Goal: Transaction & Acquisition: Purchase product/service

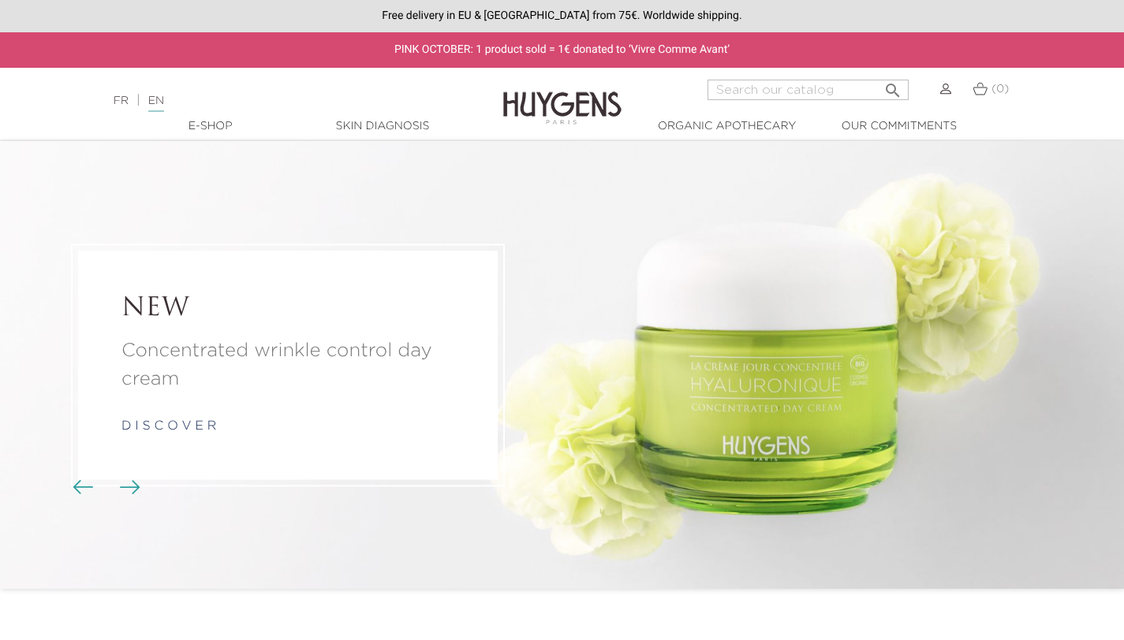
click at [1067, 245] on li "NEW Concentrated wrinkle control day cream d i s c o v e r" at bounding box center [562, 365] width 1124 height 448
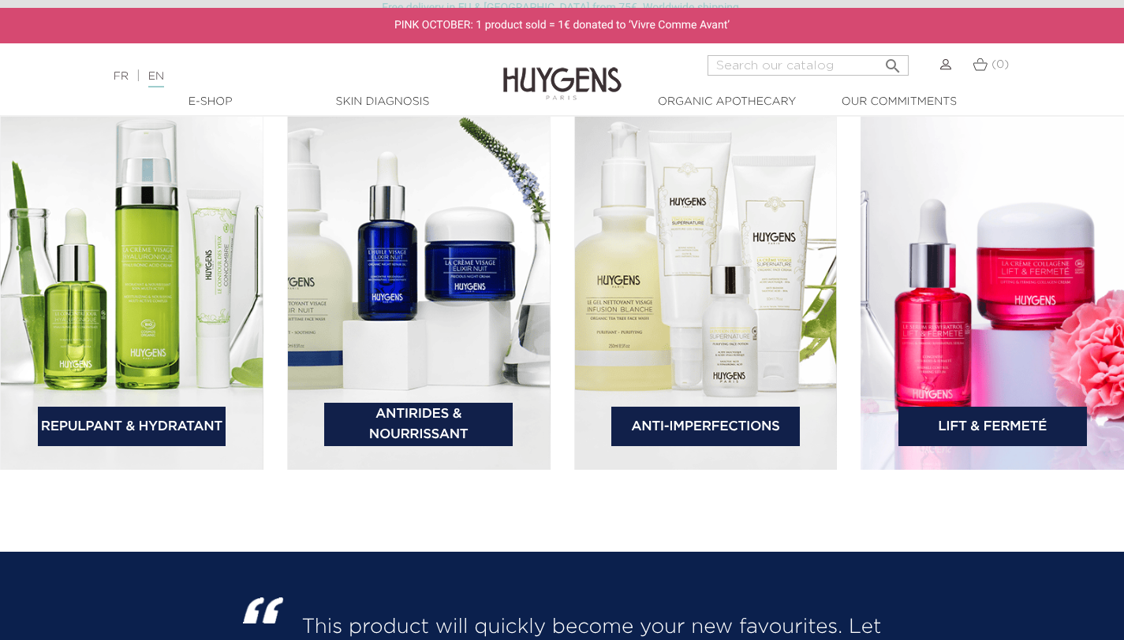
scroll to position [2313, 0]
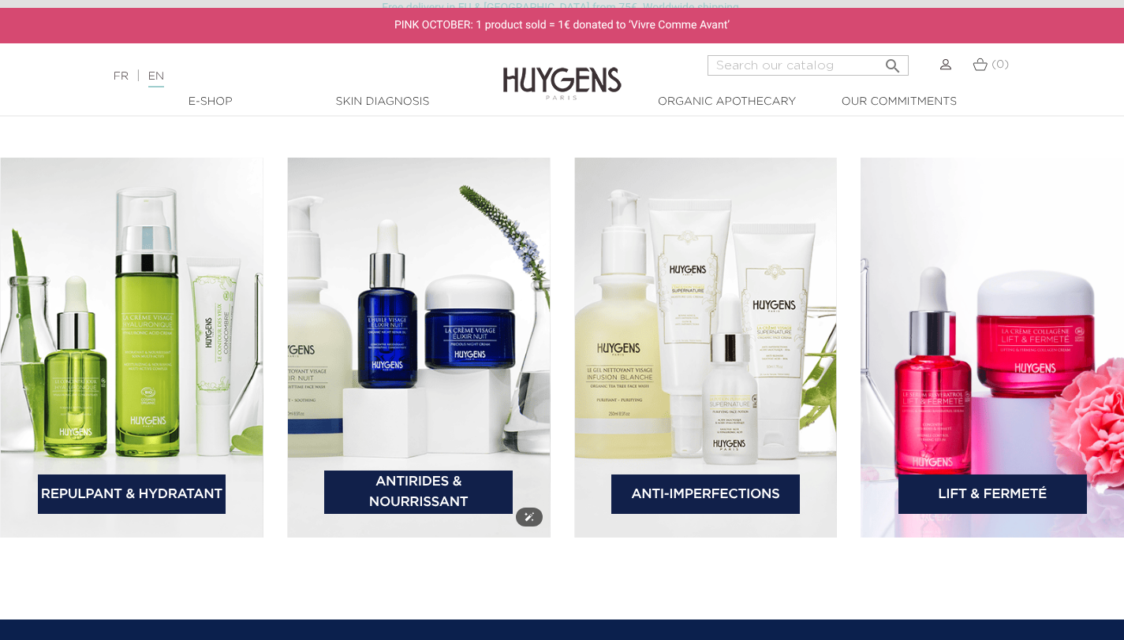
click at [399, 416] on img at bounding box center [418, 348] width 263 height 380
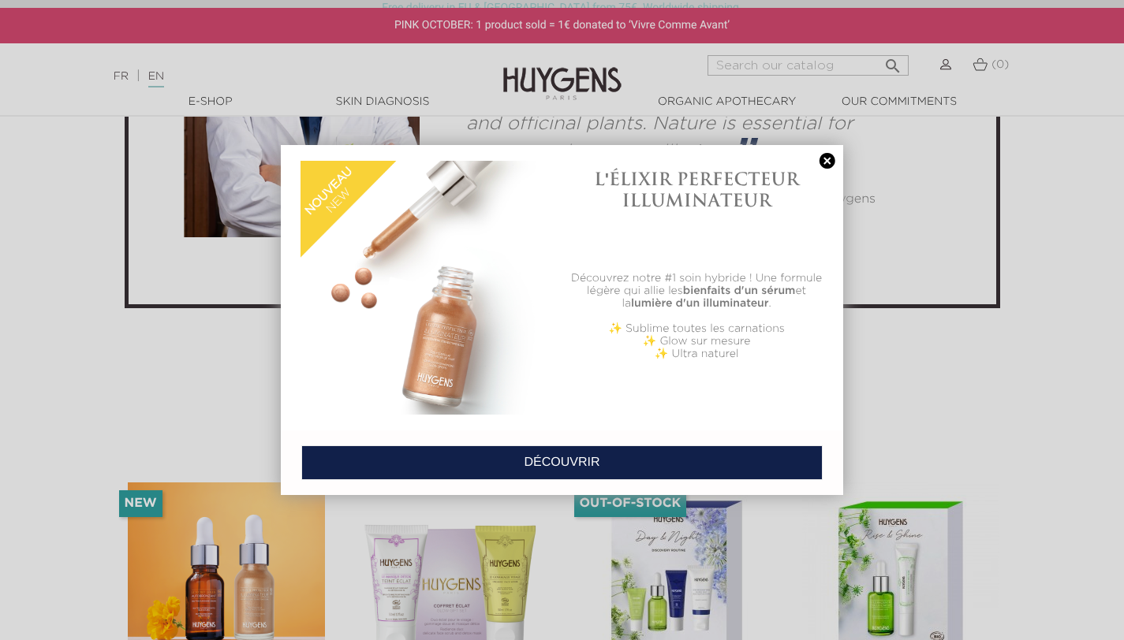
scroll to position [3785, 0]
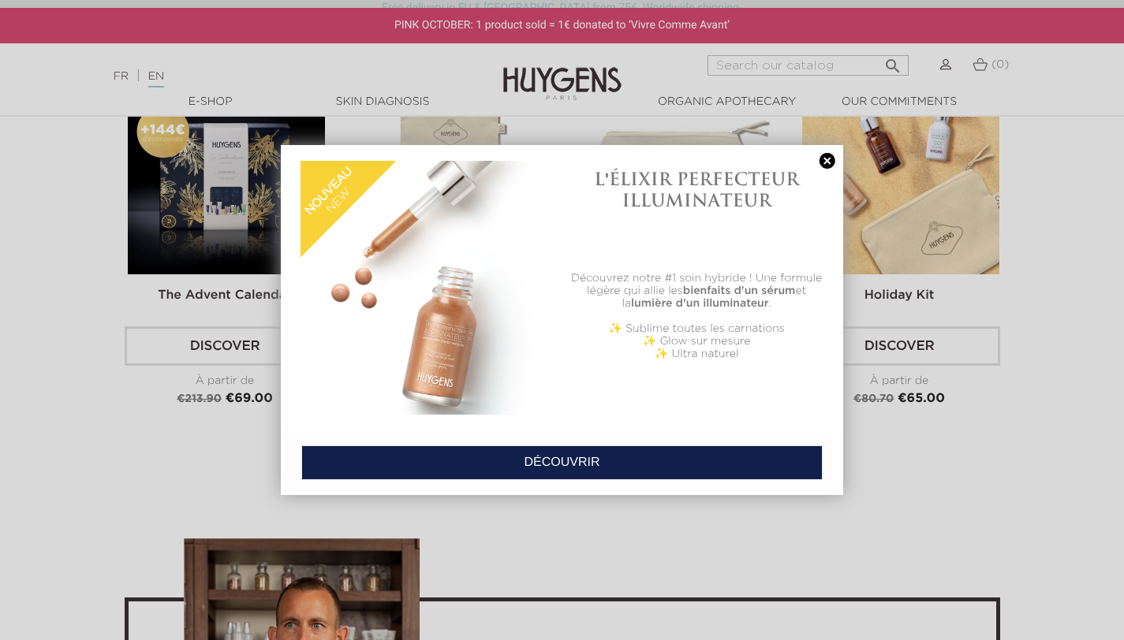
click at [828, 164] on link at bounding box center [827, 161] width 22 height 17
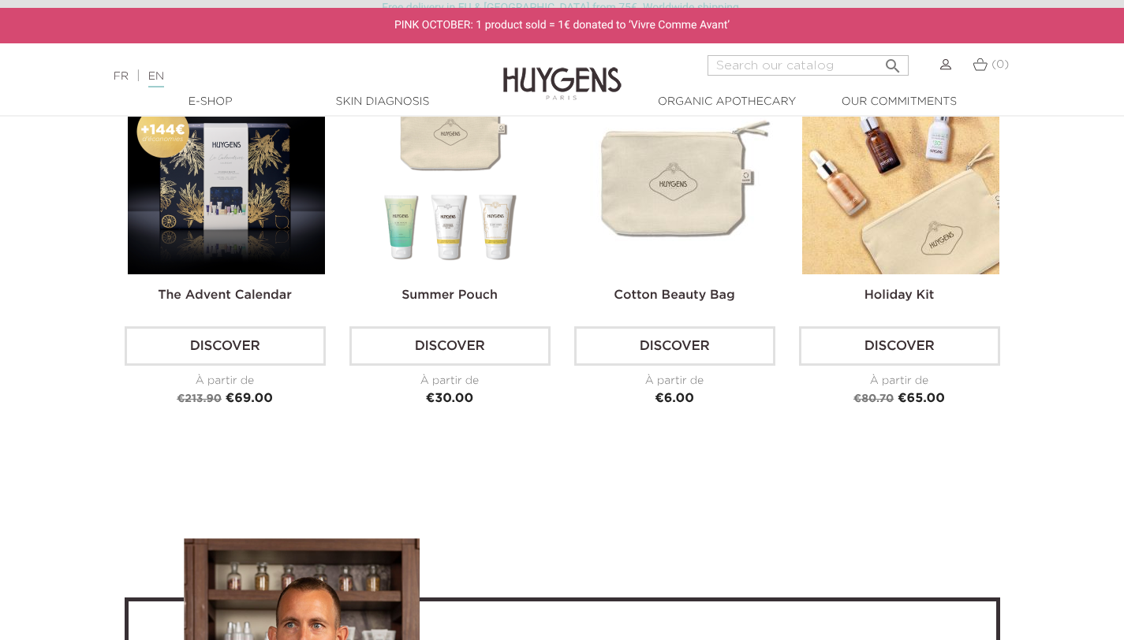
click at [887, 281] on div "Holiday Kit Discover À partir de Regular price €80.70 Price €65.00 -€15.70 New" at bounding box center [899, 242] width 201 height 331
click at [889, 289] on link "Holiday Kit" at bounding box center [899, 295] width 70 height 13
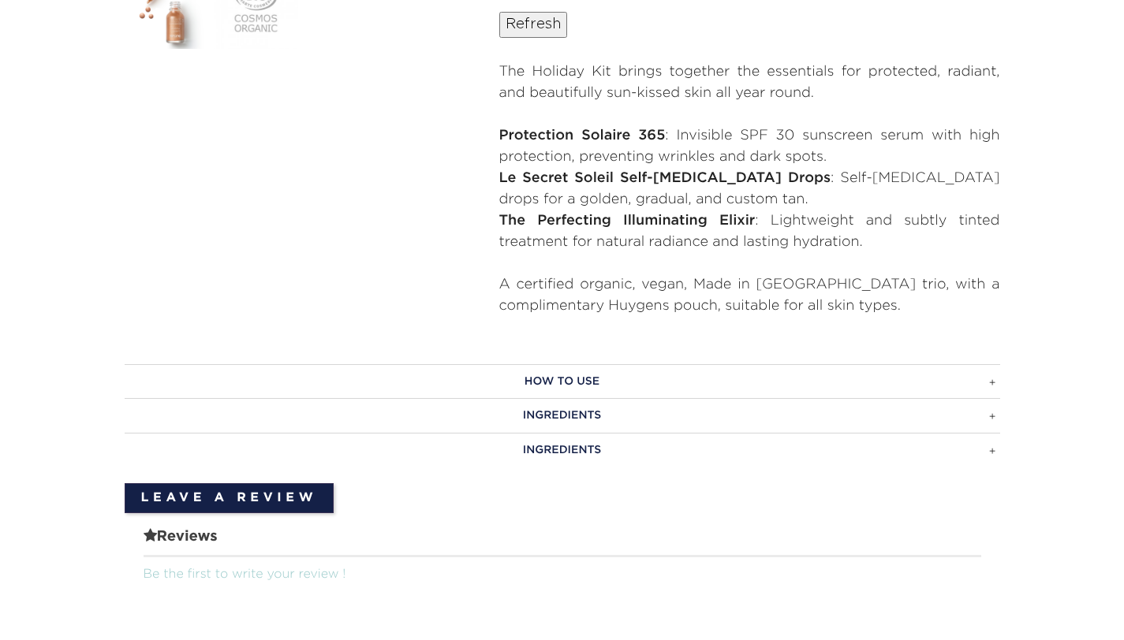
scroll to position [841, 0]
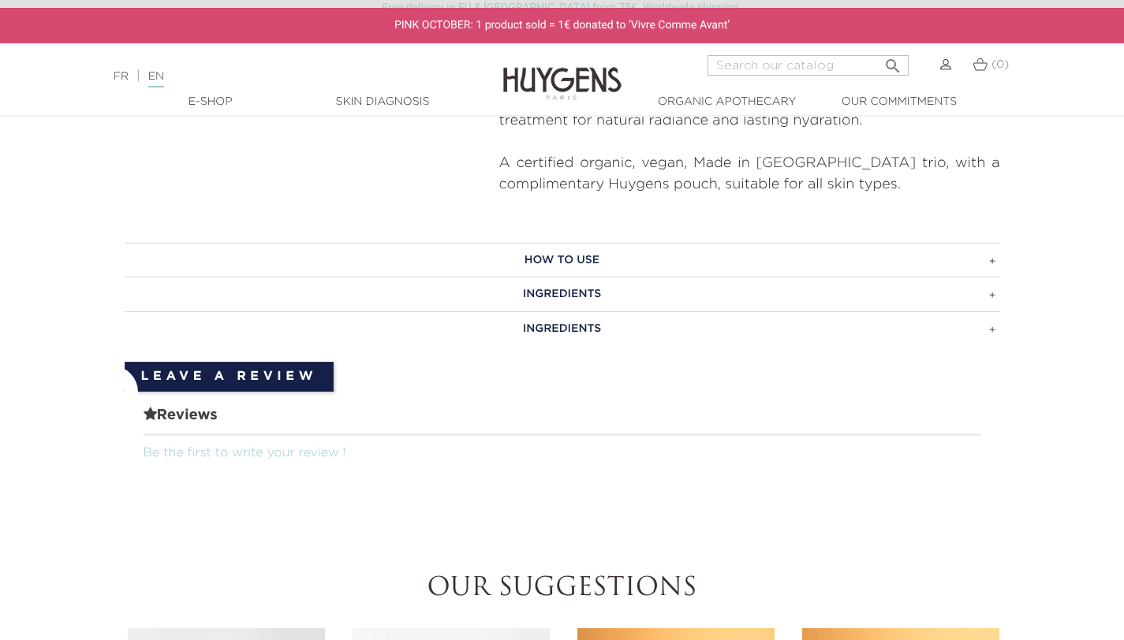
scroll to position [907, 0]
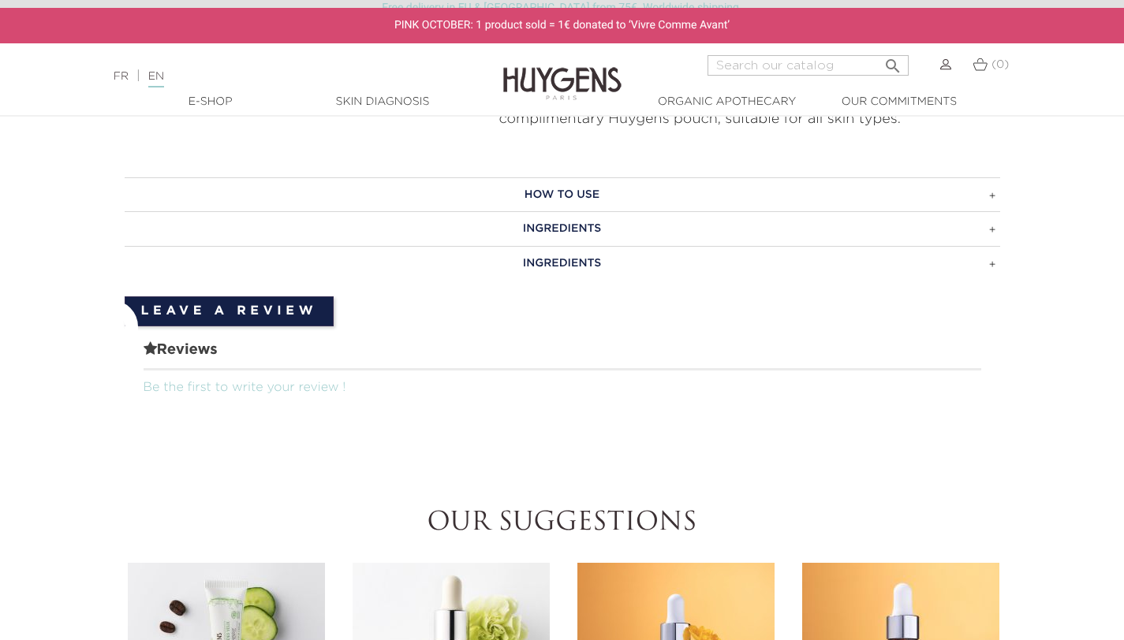
click at [846, 205] on h3 "HOW TO USE" at bounding box center [562, 194] width 875 height 35
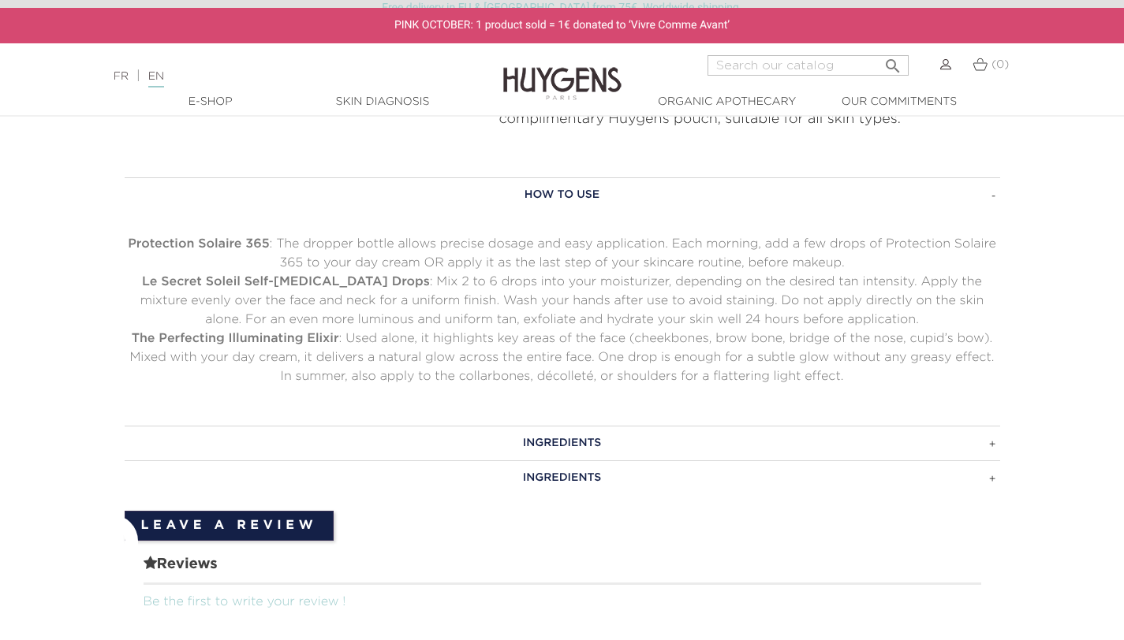
click at [895, 437] on h3 "INGREDIENTS" at bounding box center [562, 443] width 875 height 35
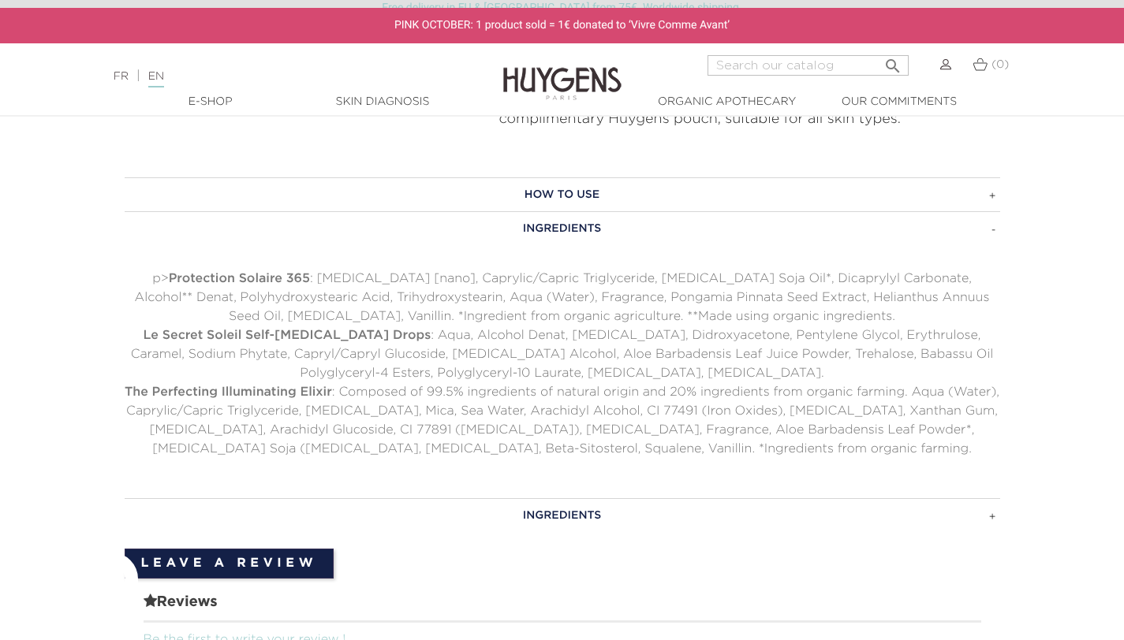
scroll to position [1116, 0]
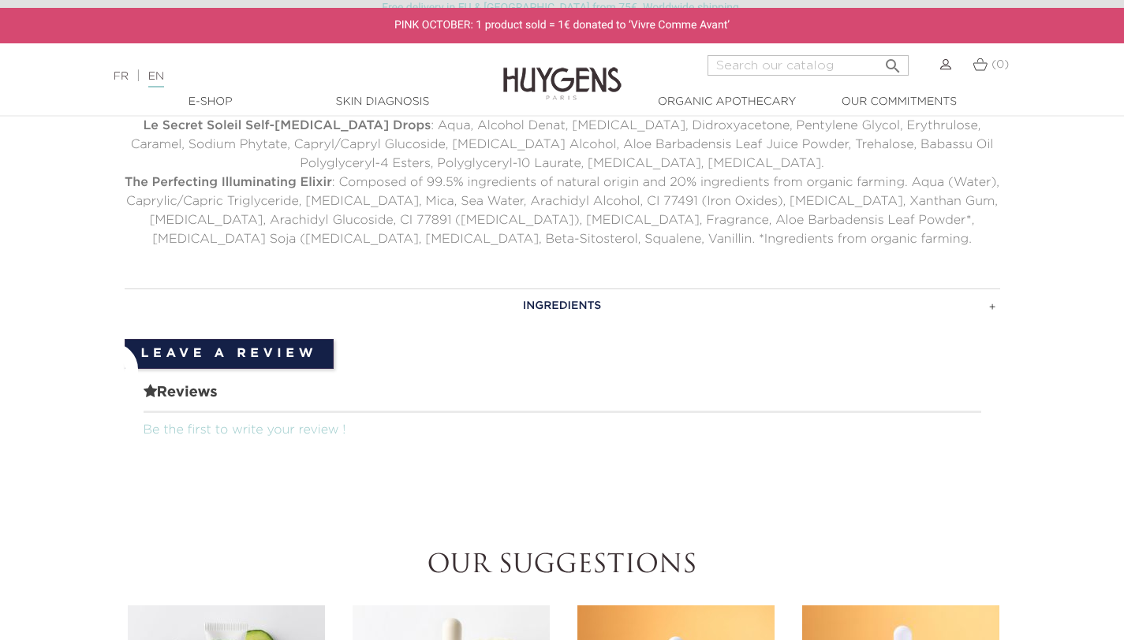
click at [769, 307] on h3 "INGREDIENTS" at bounding box center [562, 306] width 875 height 35
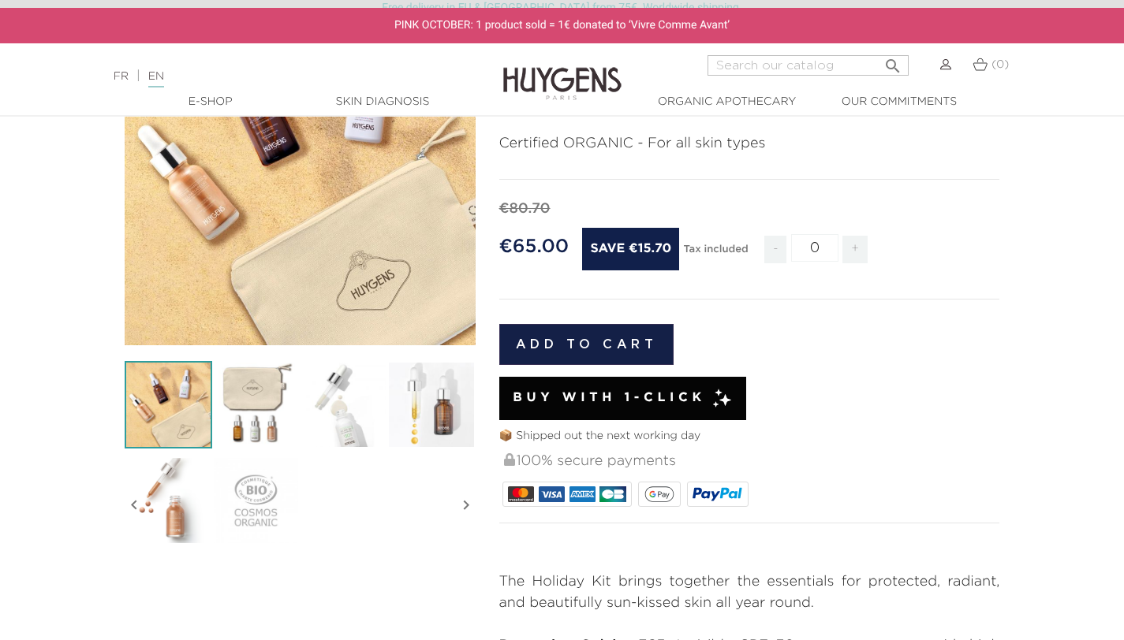
scroll to position [0, 0]
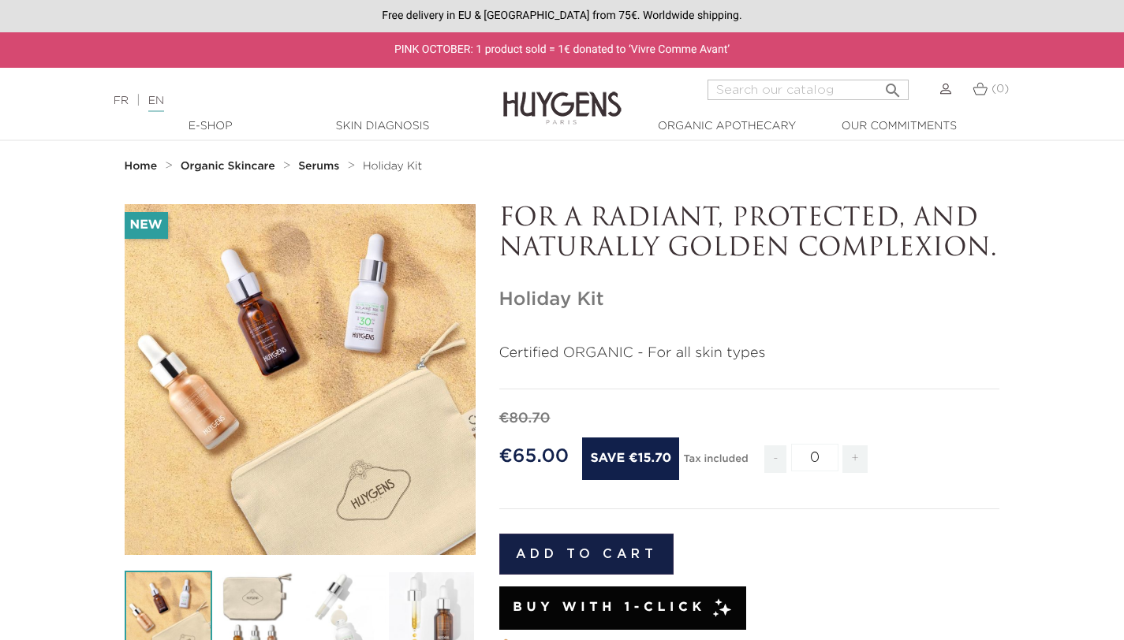
drag, startPoint x: 1117, startPoint y: 362, endPoint x: 1088, endPoint y: 322, distance: 49.7
click at [1116, 361] on section "-€15.70 New   " at bounding box center [562, 632] width 1124 height 856
drag, startPoint x: 1080, startPoint y: 233, endPoint x: 1078, endPoint y: 242, distance: 9.0
click at [1080, 233] on section "-€15.70 New   " at bounding box center [562, 632] width 1124 height 856
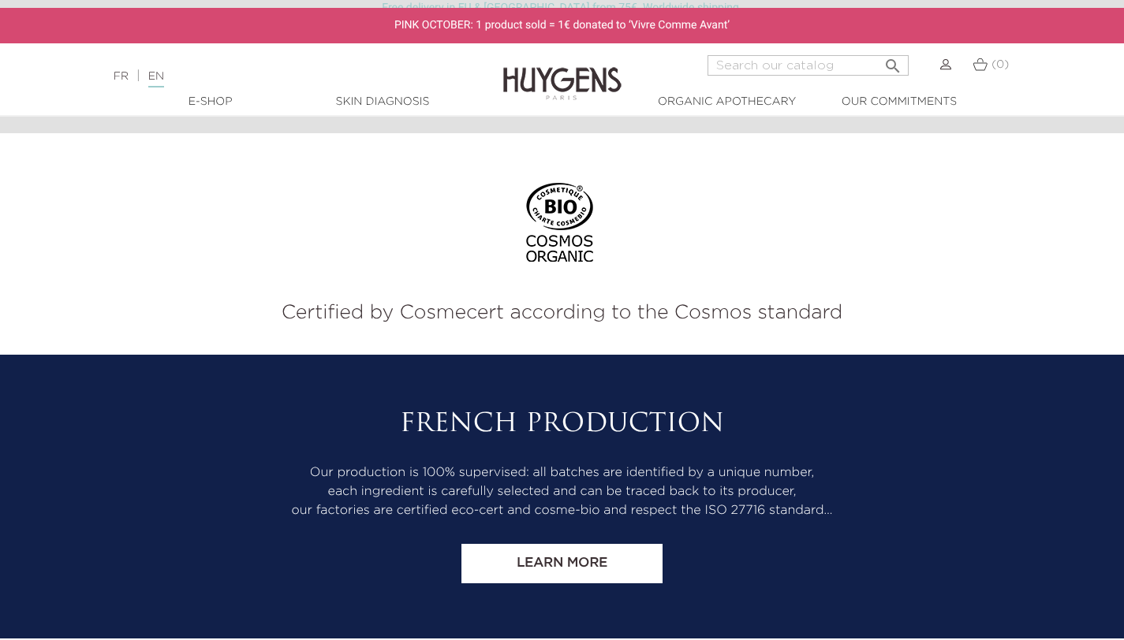
scroll to position [2834, 0]
